Goal: Information Seeking & Learning: Learn about a topic

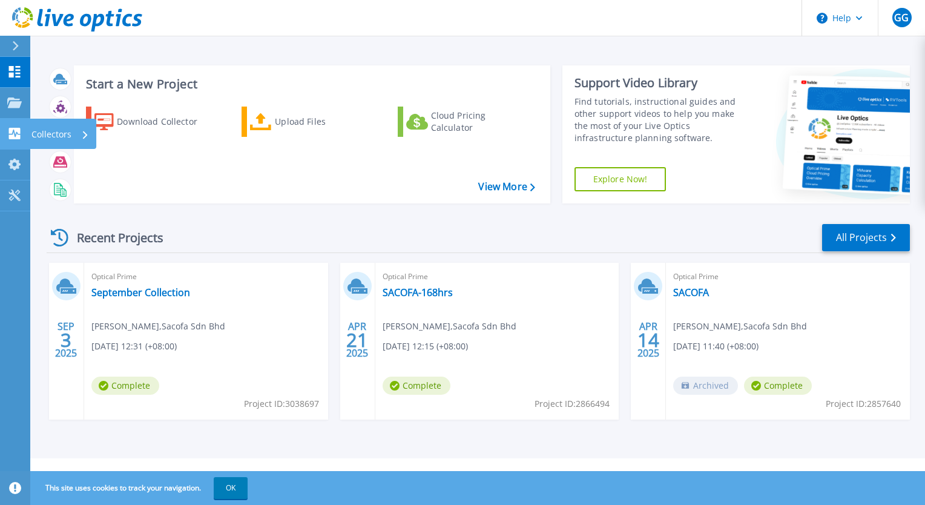
click at [10, 130] on icon at bounding box center [15, 134] width 12 height 12
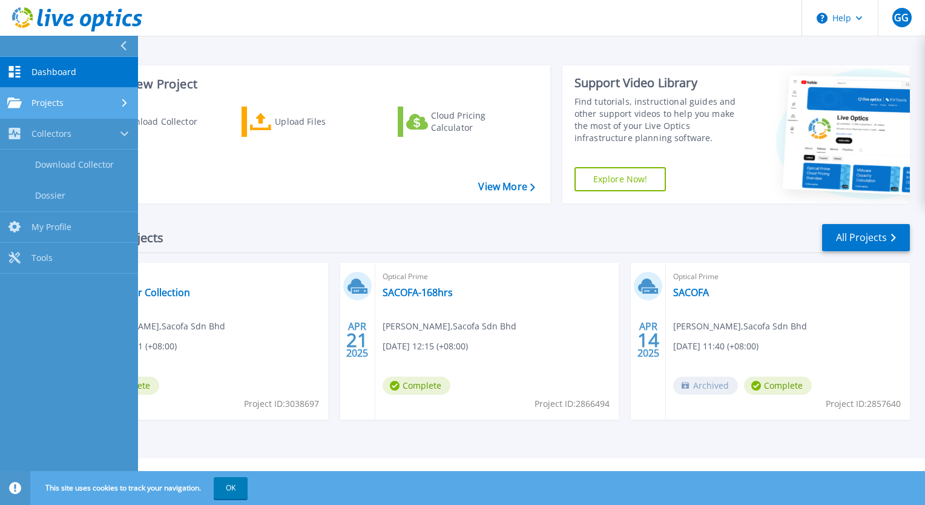
click at [52, 106] on span "Projects" at bounding box center [47, 103] width 32 height 11
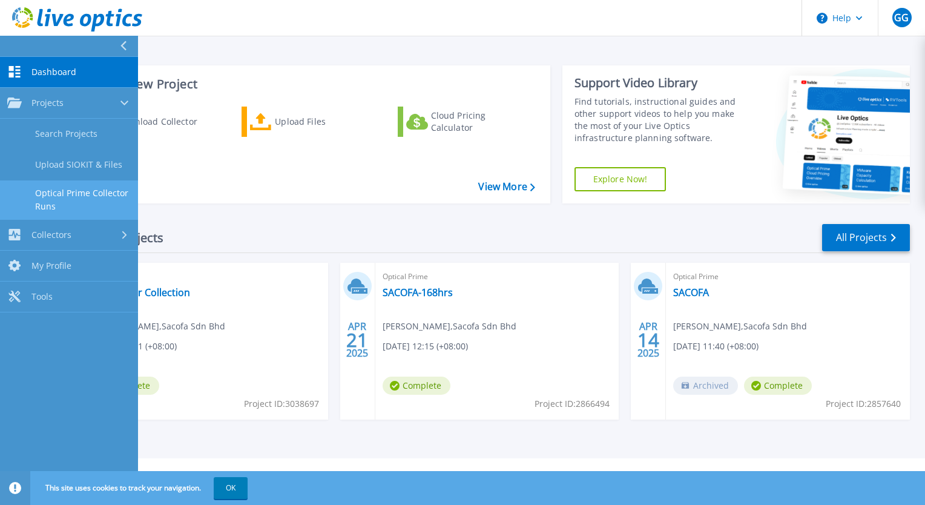
click at [65, 183] on link "Optical Prime Collector Runs" at bounding box center [69, 199] width 138 height 39
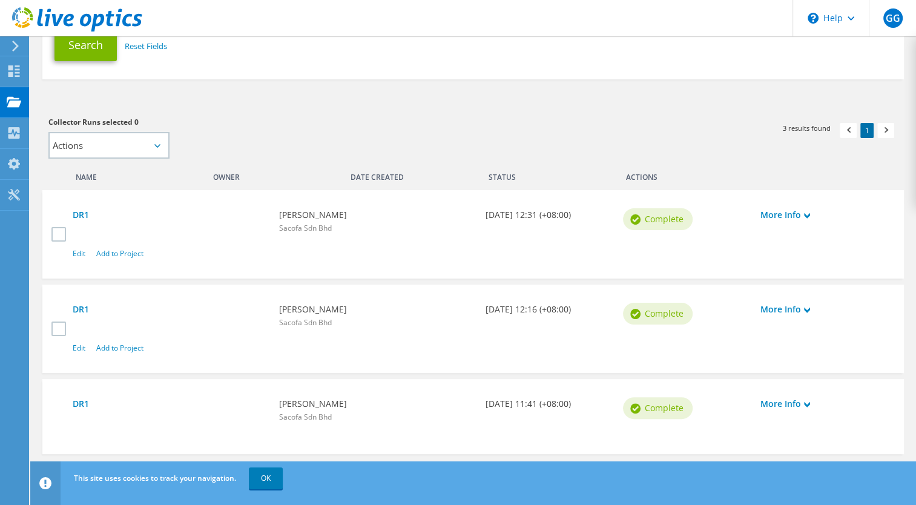
scroll to position [242, 0]
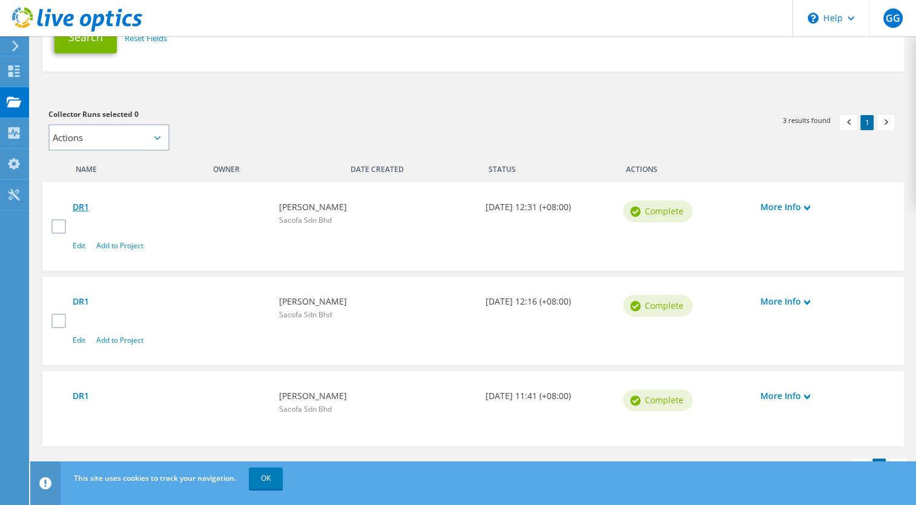
click at [84, 209] on link "DR1" at bounding box center [170, 206] width 194 height 13
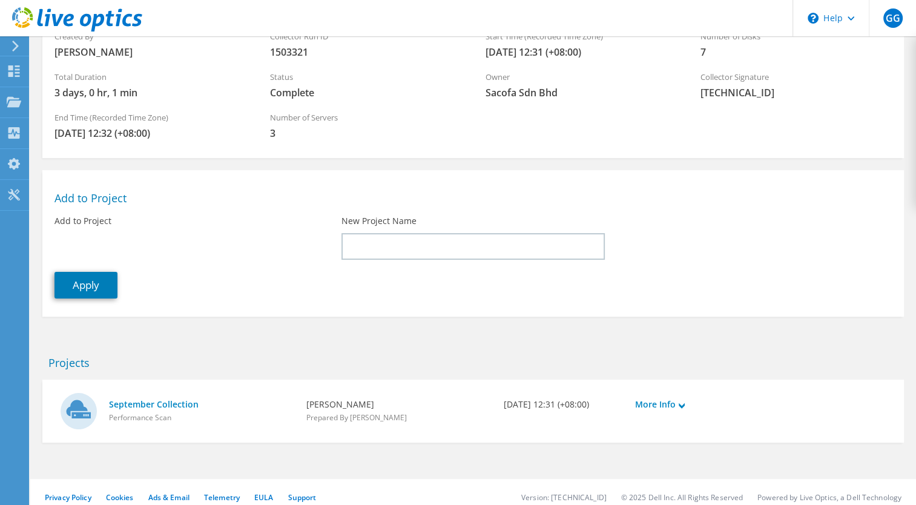
scroll to position [130, 0]
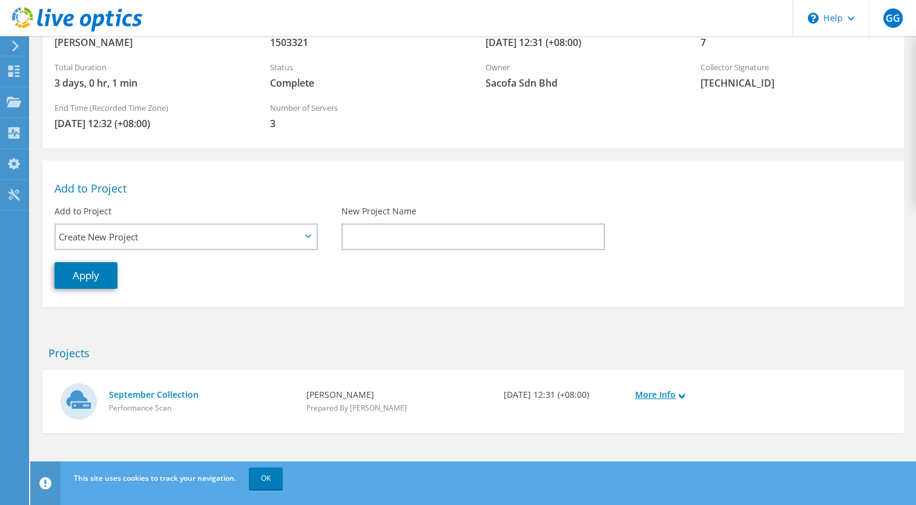
click at [673, 389] on link "More Info" at bounding box center [694, 394] width 119 height 13
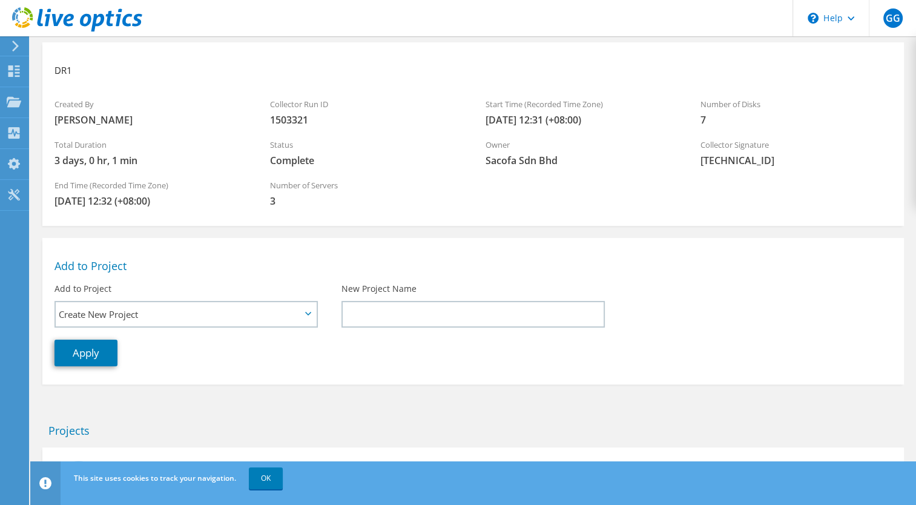
scroll to position [0, 0]
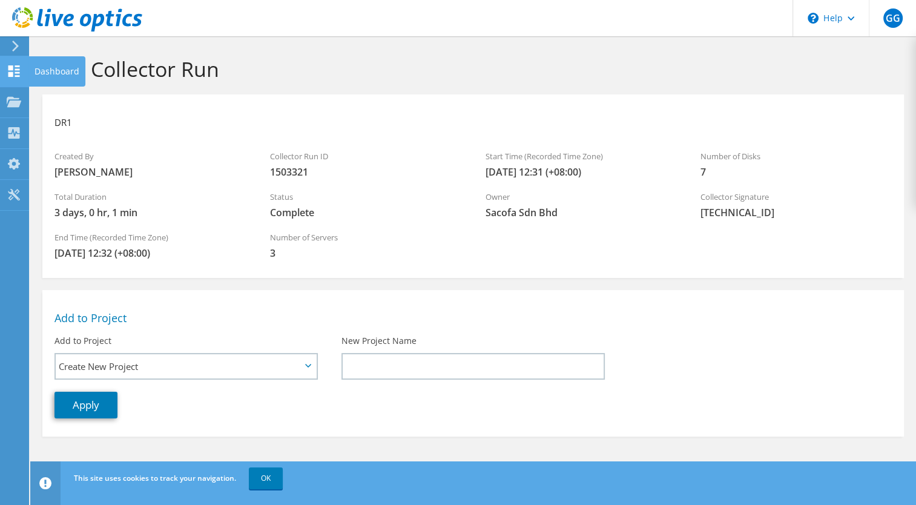
click at [9, 71] on icon at bounding box center [14, 71] width 15 height 12
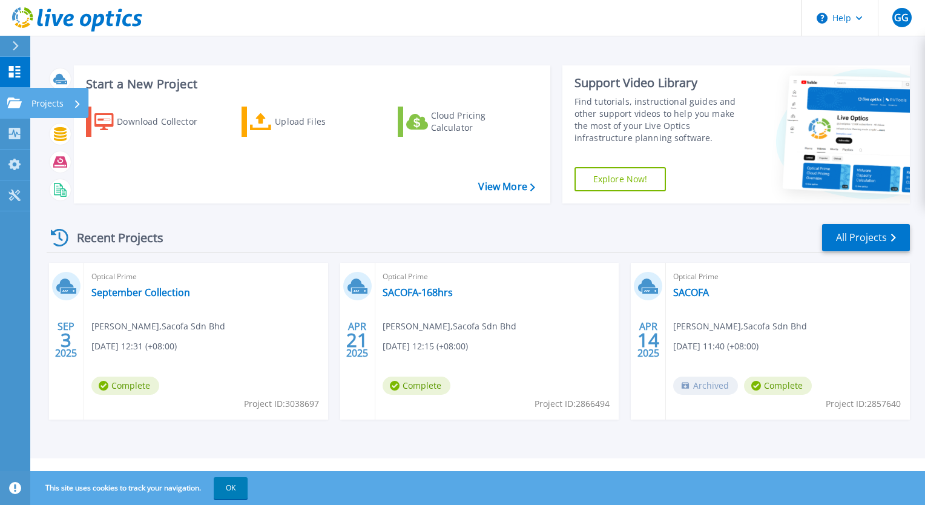
click at [71, 101] on div "Projects" at bounding box center [56, 103] width 50 height 31
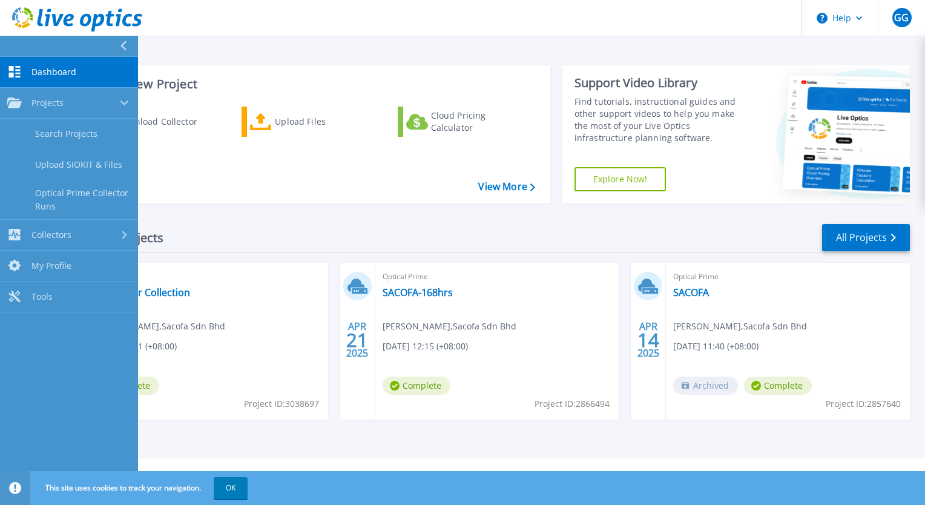
click at [208, 217] on div "Recent Projects All Projects SEP 3 2025 Optical Prime September Collection Geor…" at bounding box center [479, 333] width 864 height 240
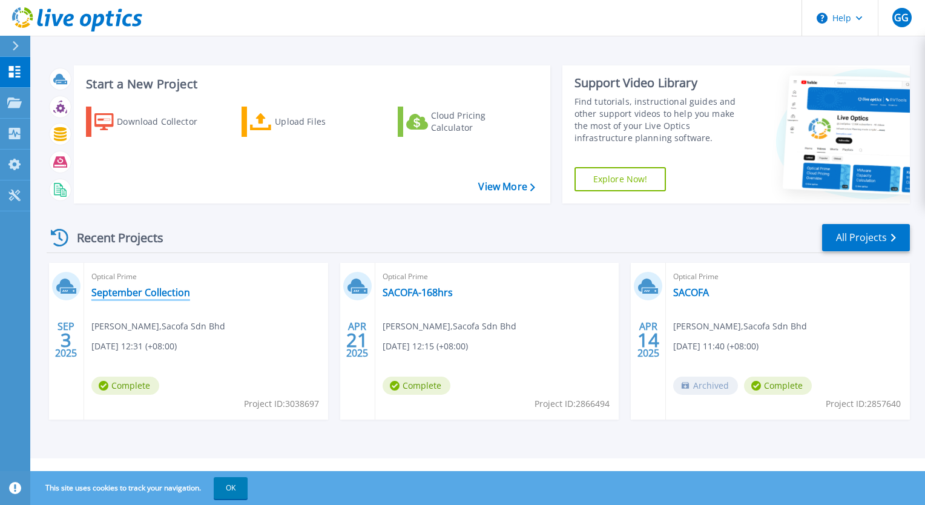
click at [136, 294] on link "September Collection" at bounding box center [140, 292] width 99 height 12
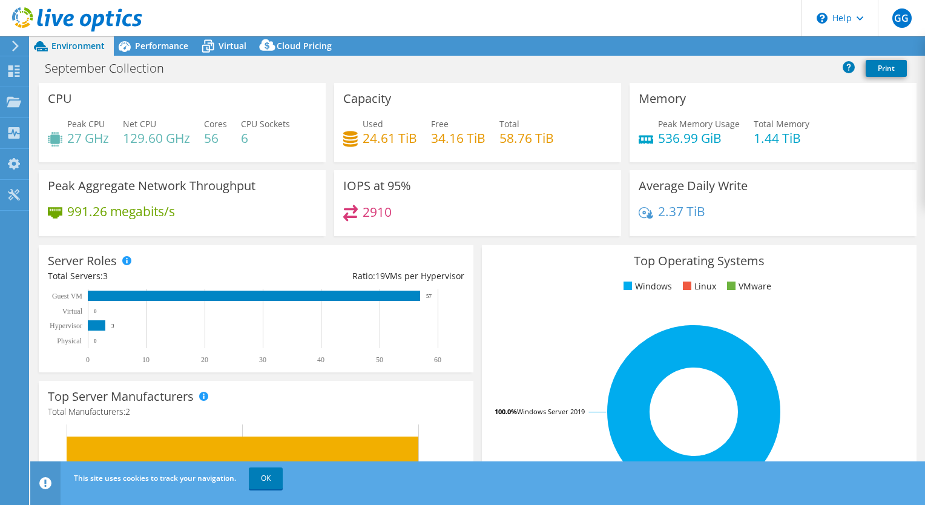
select select "USD"
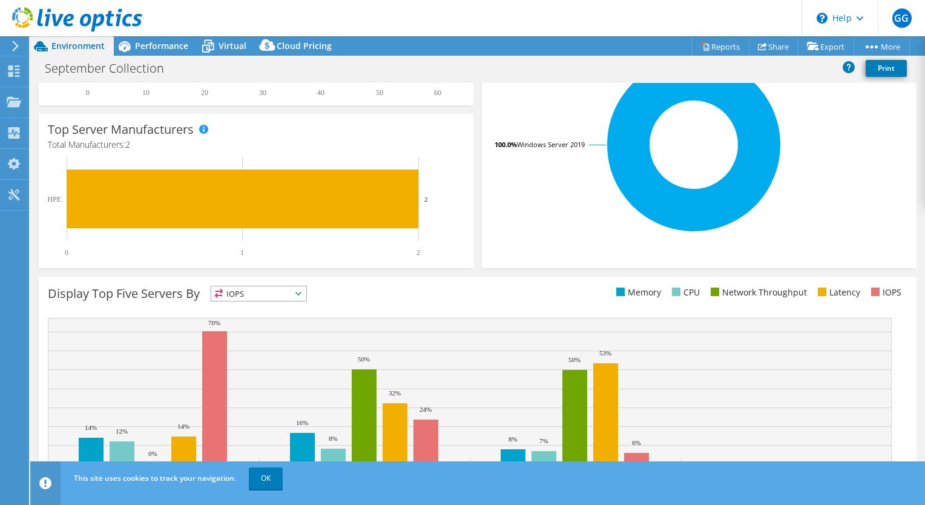
scroll to position [303, 0]
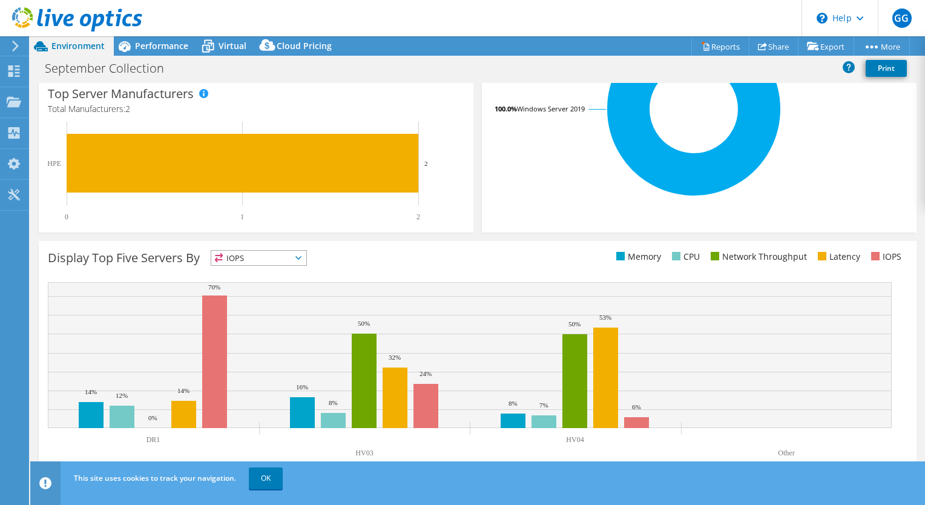
click at [287, 262] on span "IOPS" at bounding box center [258, 258] width 95 height 15
click at [411, 247] on div "Display Top Five Servers By IOPS IOPS" at bounding box center [478, 359] width 878 height 236
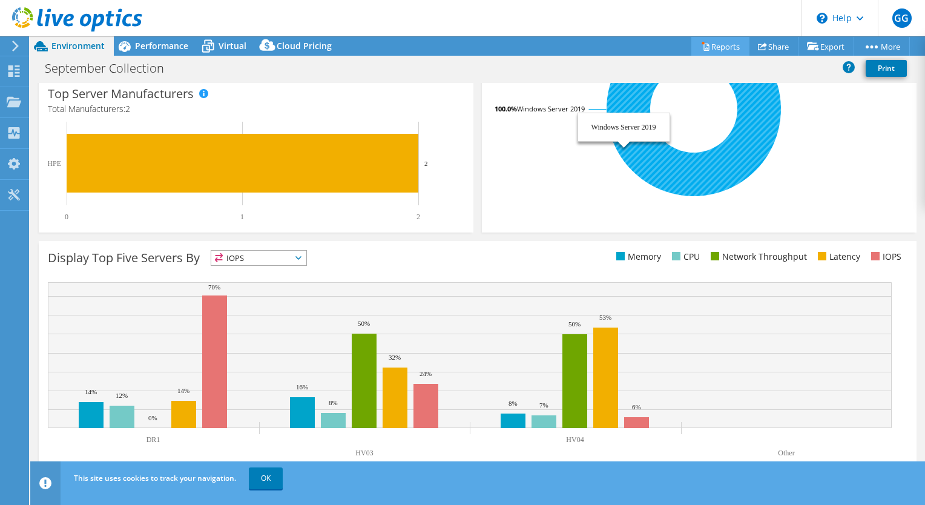
click at [709, 42] on link "Reports" at bounding box center [721, 46] width 58 height 19
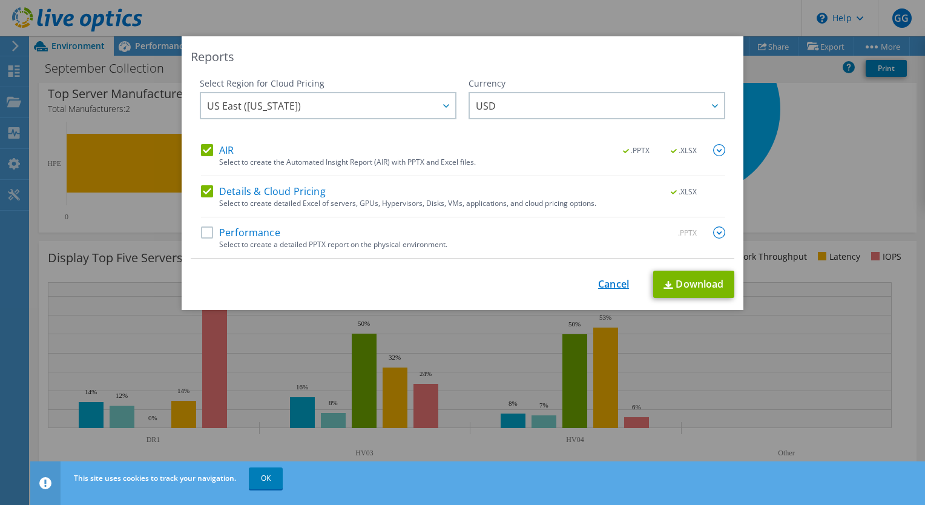
click at [610, 284] on link "Cancel" at bounding box center [613, 285] width 31 height 12
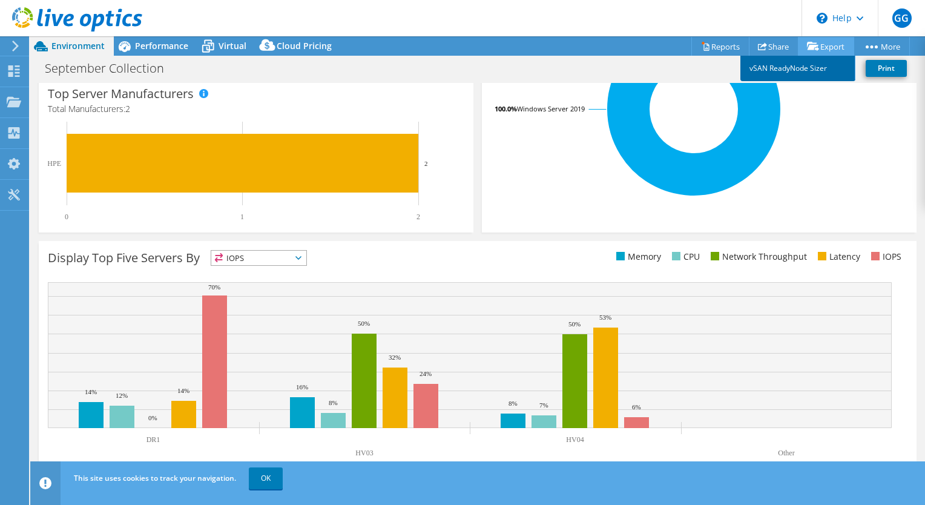
click at [814, 67] on link "vSAN ReadyNode Sizer" at bounding box center [798, 68] width 115 height 25
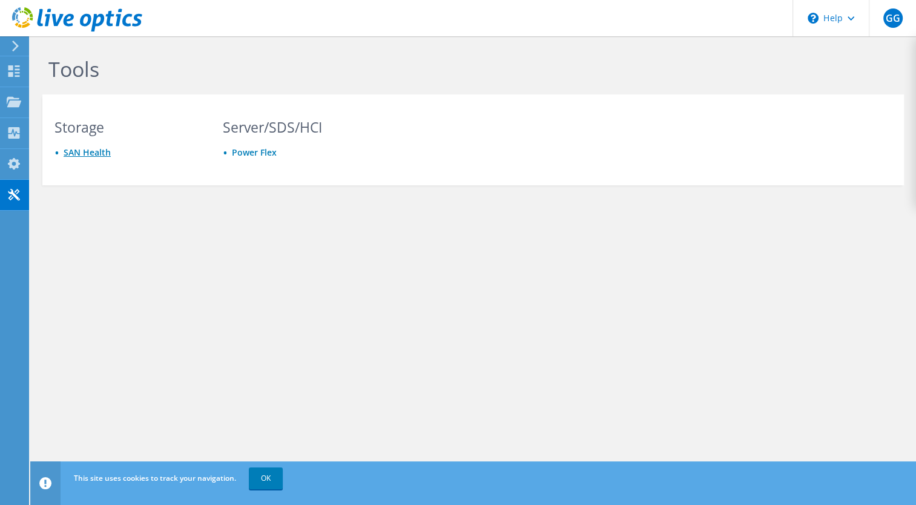
click at [97, 149] on link "SAN Health" at bounding box center [87, 153] width 47 height 12
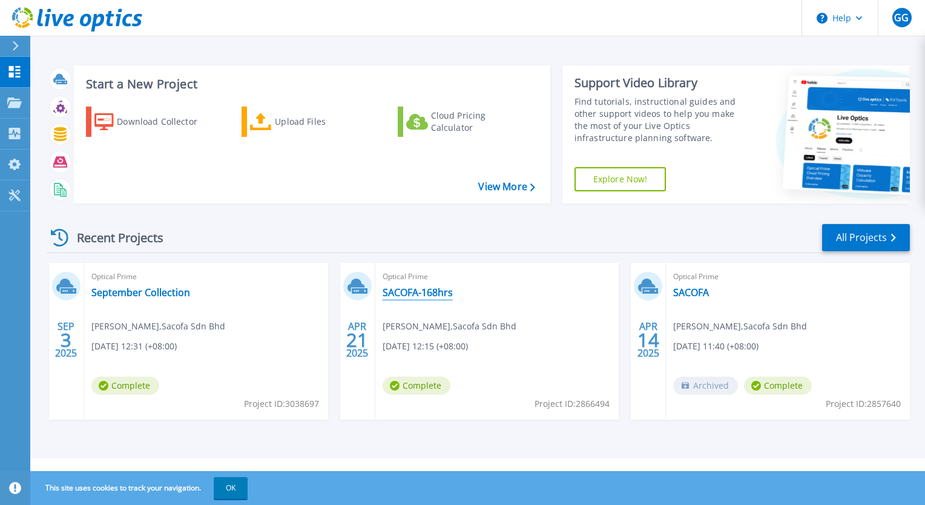
click at [418, 293] on link "SACOFA-168hrs" at bounding box center [418, 292] width 70 height 12
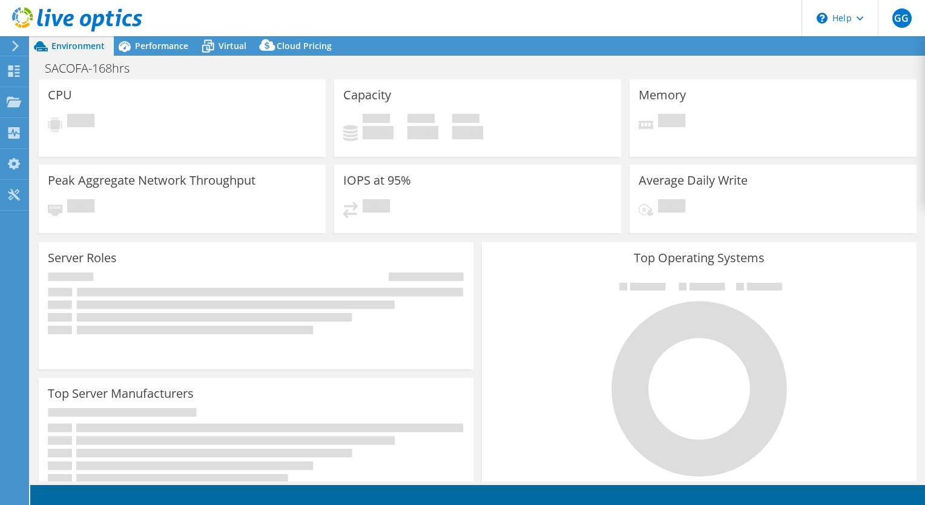
select select "[GEOGRAPHIC_DATA]"
select select "MYR"
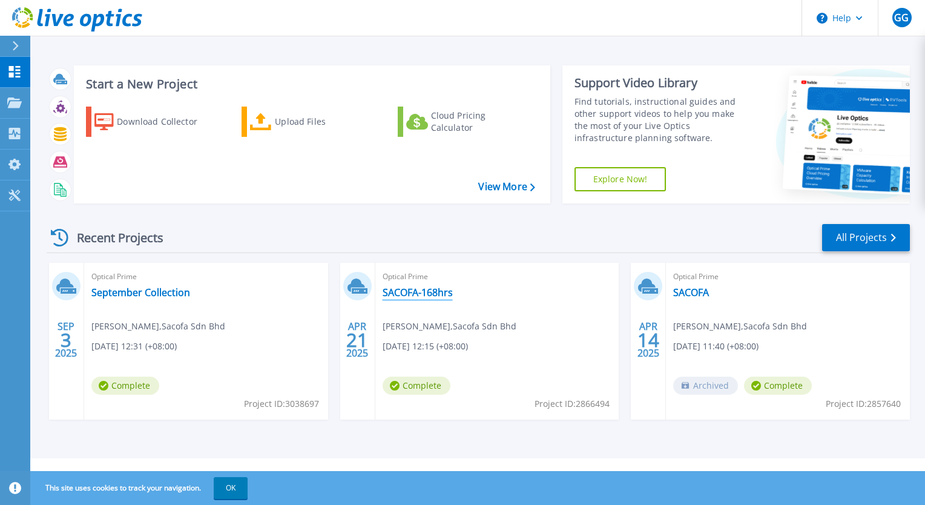
click at [415, 288] on link "SACOFA-168hrs" at bounding box center [418, 292] width 70 height 12
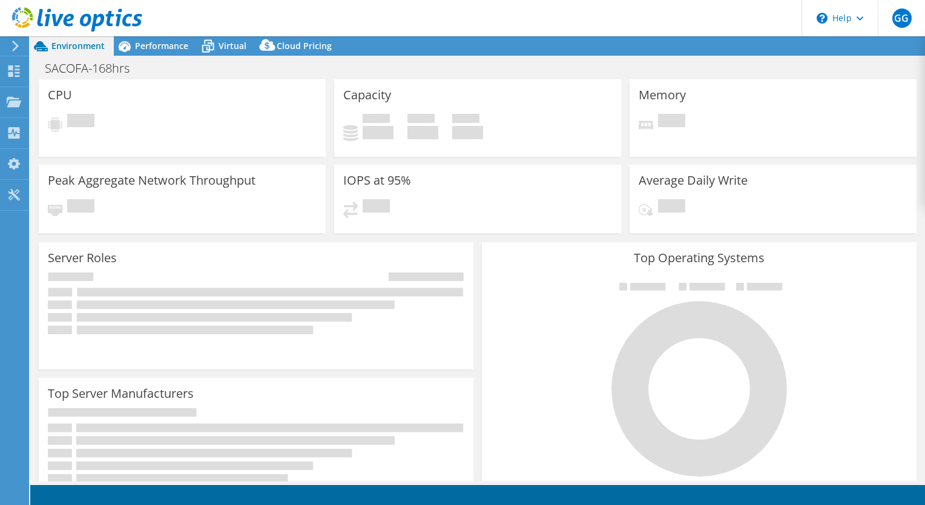
select select "[GEOGRAPHIC_DATA]"
select select "MYR"
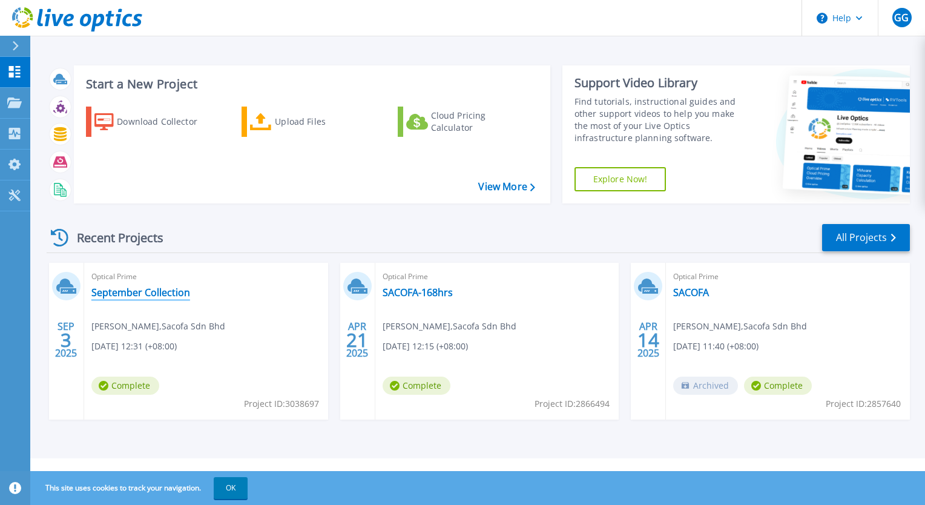
click at [133, 290] on link "September Collection" at bounding box center [140, 292] width 99 height 12
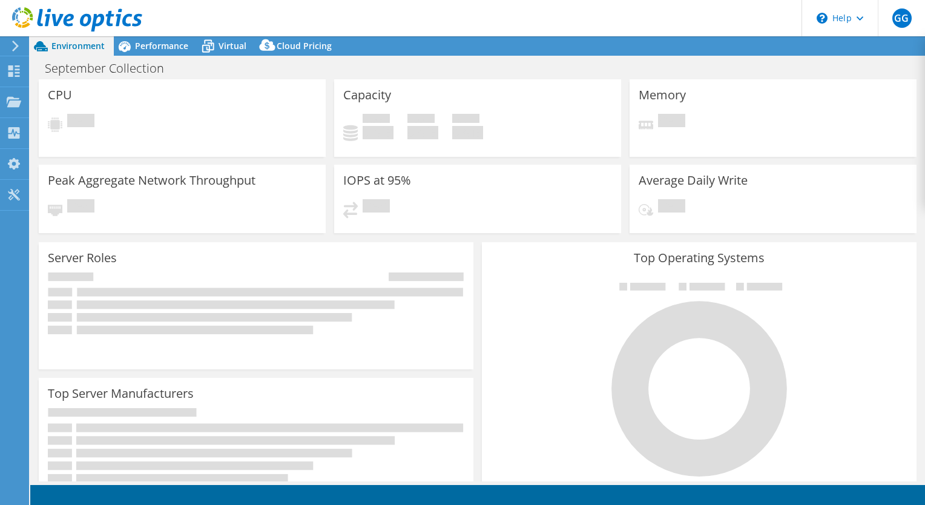
select select "USD"
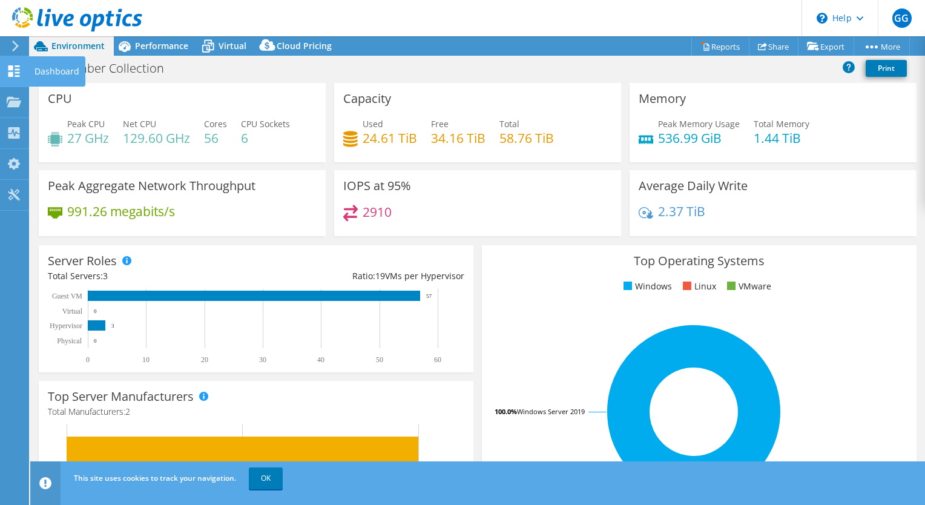
click at [12, 76] on use at bounding box center [14, 71] width 12 height 12
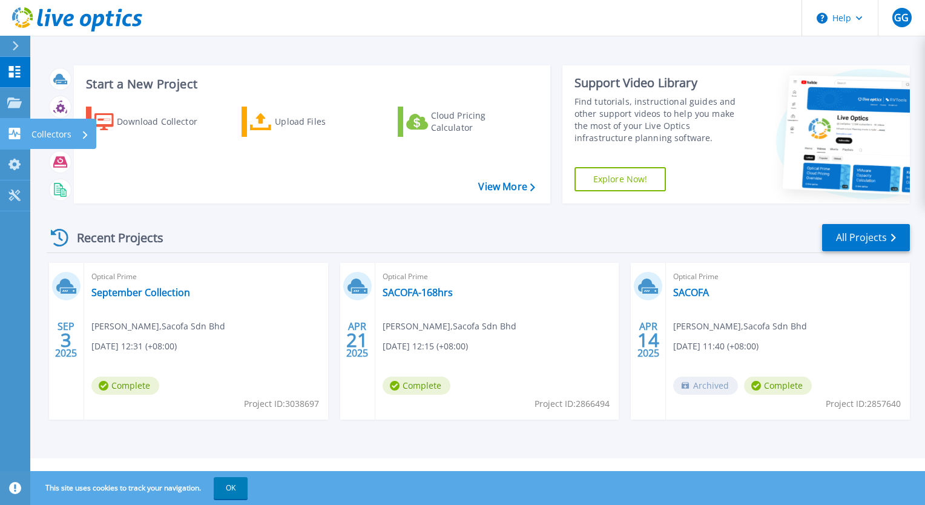
click at [90, 133] on div "Collectors" at bounding box center [63, 134] width 67 height 30
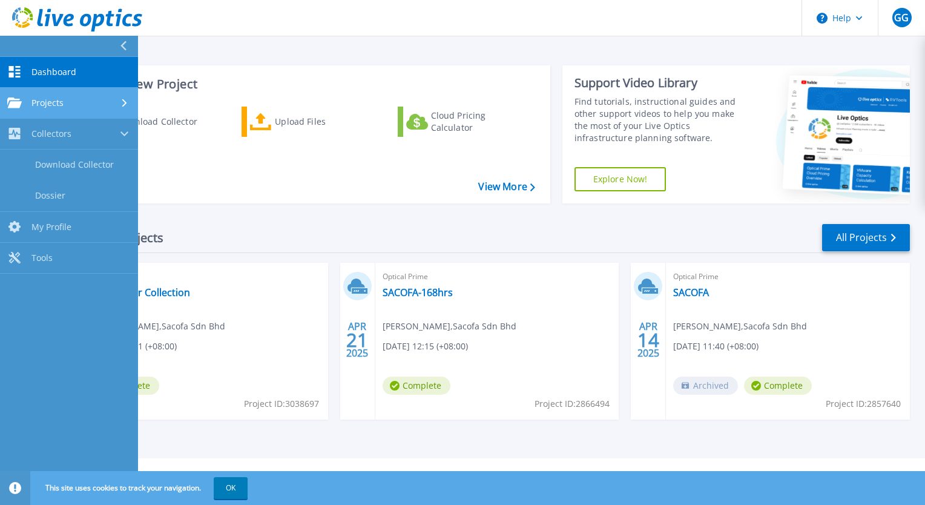
click at [116, 105] on div "Projects" at bounding box center [69, 103] width 124 height 11
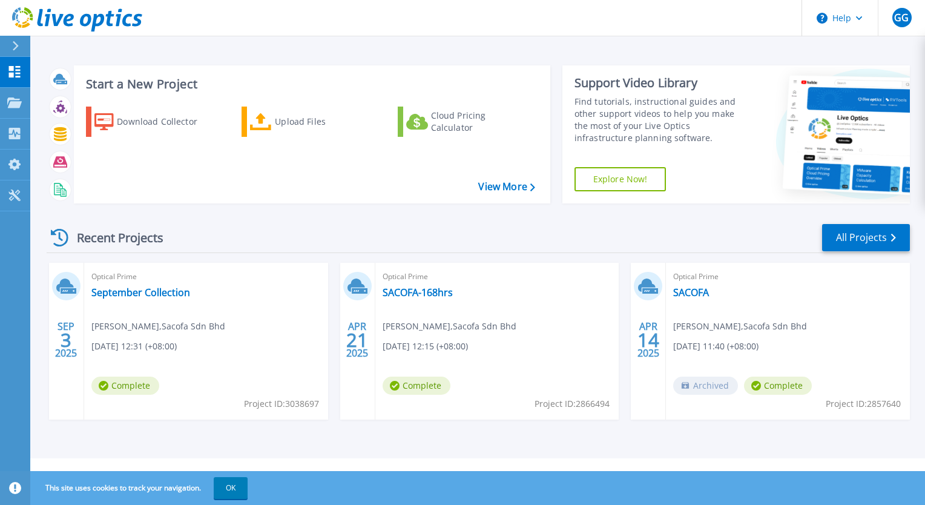
click at [323, 211] on div "Start a New Project Download Collector Upload Files Cloud Pricing Calculator Vi…" at bounding box center [479, 134] width 864 height 157
click at [441, 128] on div "Cloud Pricing Calculator" at bounding box center [479, 122] width 97 height 24
